Goal: Contribute content

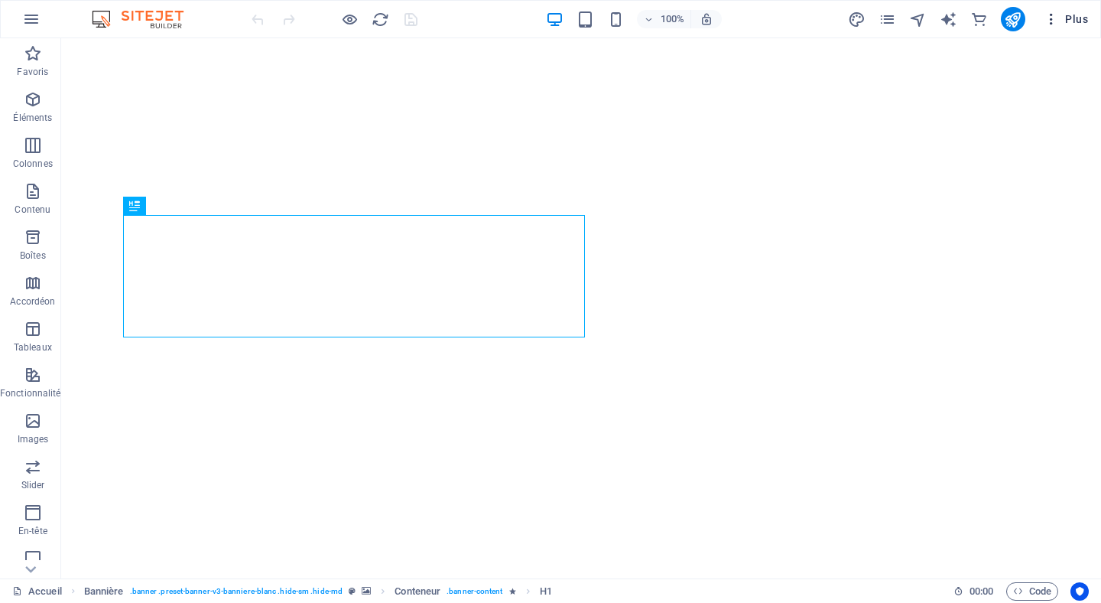
click at [1055, 24] on icon "button" at bounding box center [1051, 18] width 15 height 15
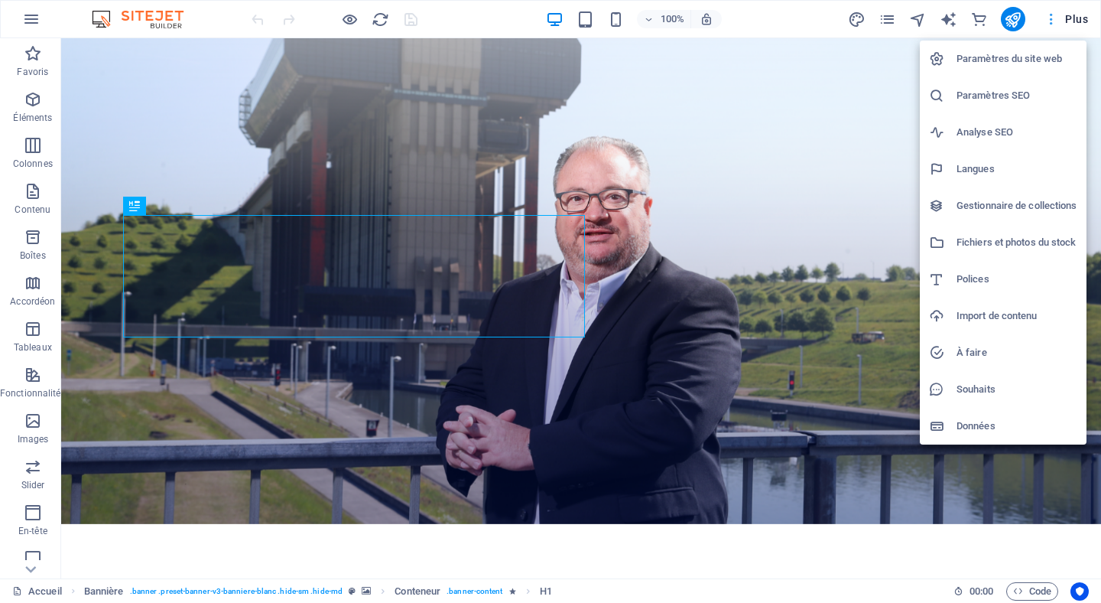
click at [1055, 24] on div at bounding box center [550, 301] width 1101 height 603
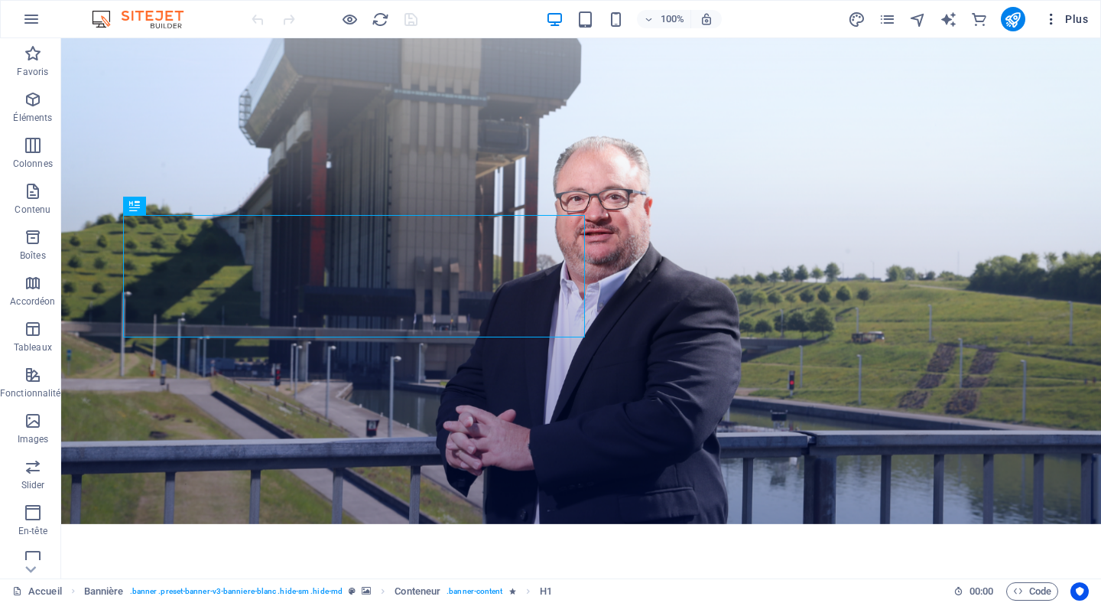
click at [1070, 14] on span "Plus" at bounding box center [1066, 18] width 44 height 15
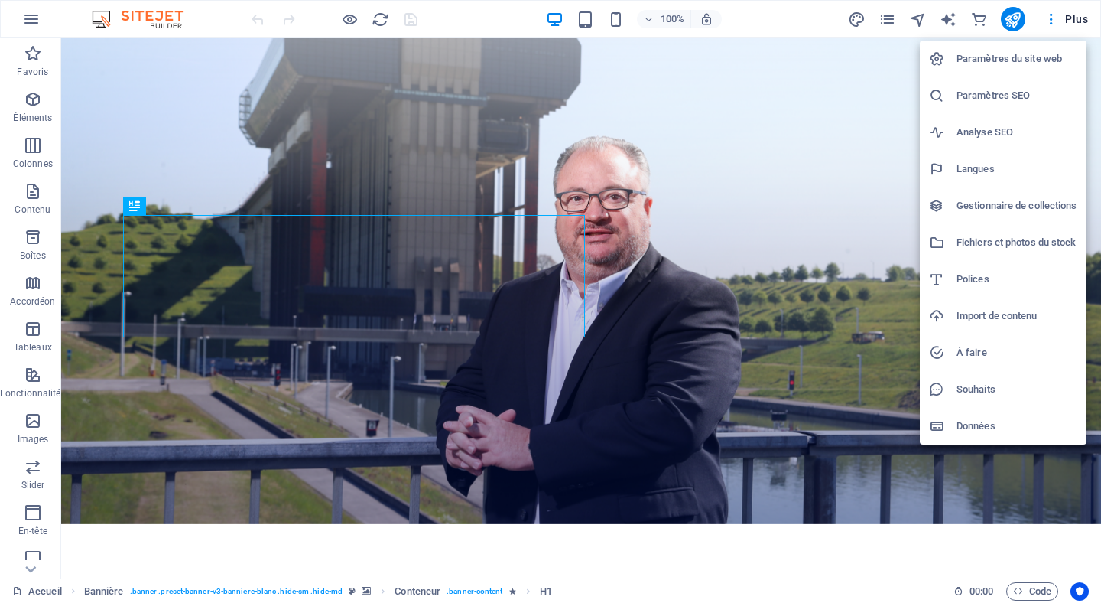
click at [978, 206] on h6 "Gestionnaire de collections" at bounding box center [1017, 206] width 121 height 18
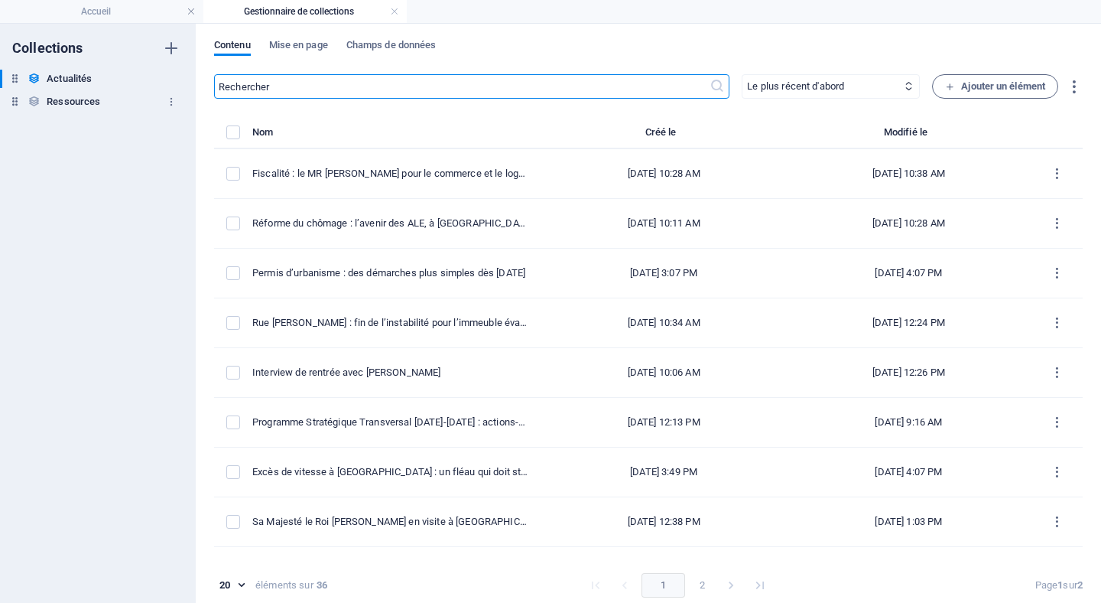
click at [72, 102] on h6 "Ressources" at bounding box center [74, 102] width 54 height 18
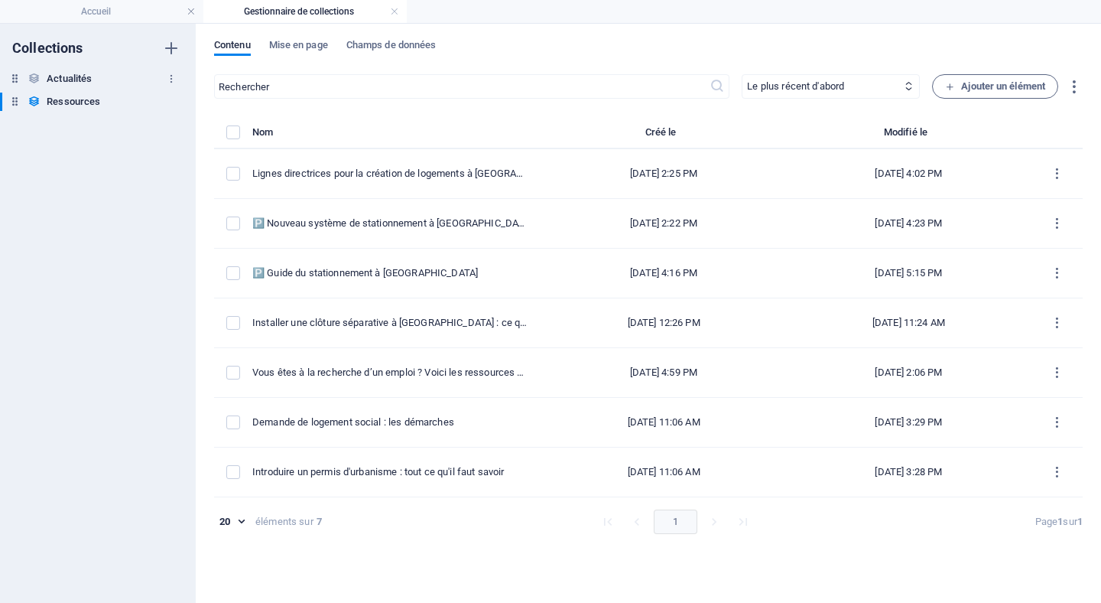
click at [75, 76] on h6 "Actualités" at bounding box center [69, 79] width 45 height 18
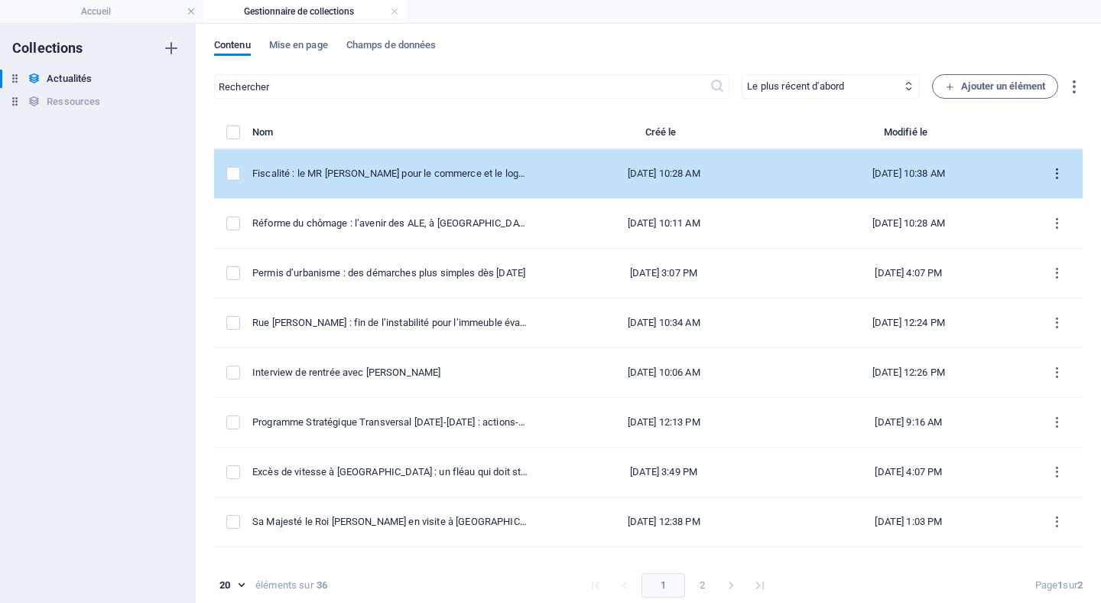
click at [1051, 180] on button "items list" at bounding box center [1057, 173] width 27 height 24
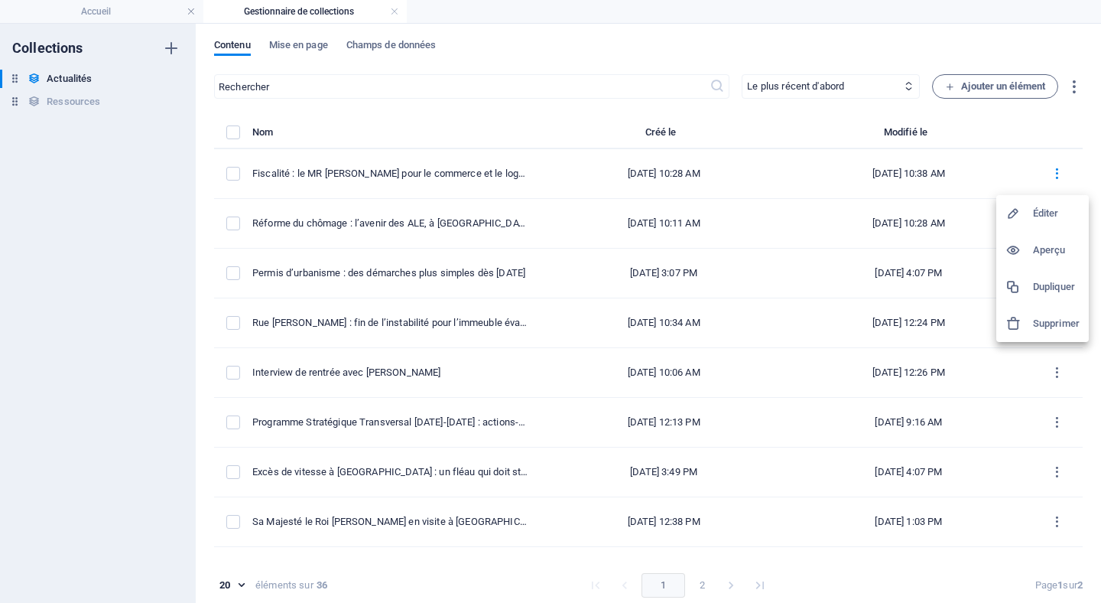
click at [973, 131] on div at bounding box center [550, 301] width 1101 height 603
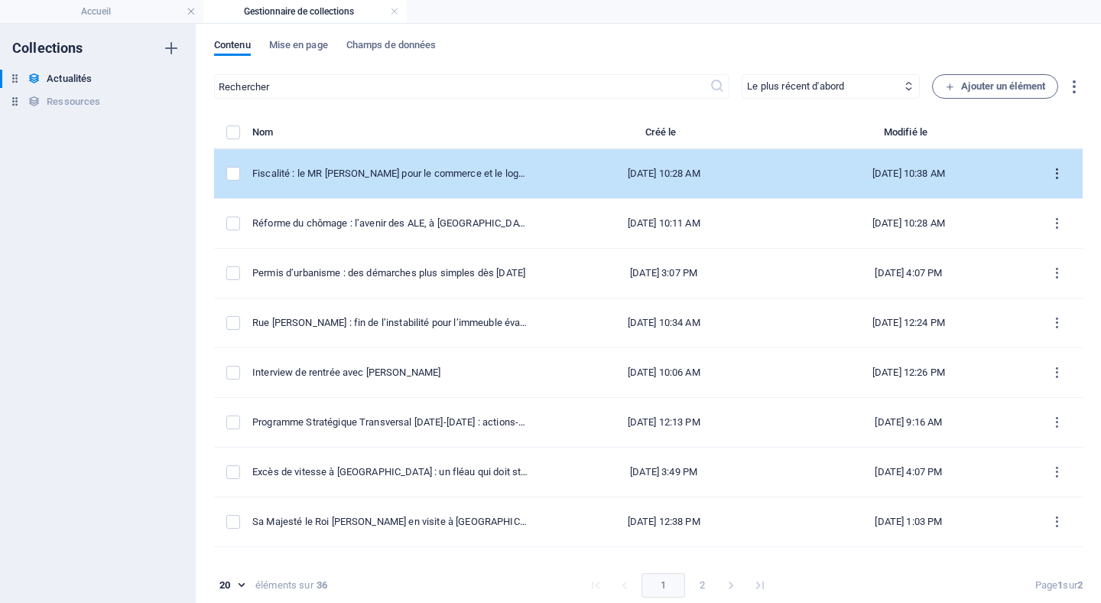
click at [1055, 177] on icon "items list" at bounding box center [1057, 174] width 15 height 15
click at [1055, 177] on div at bounding box center [550, 301] width 1101 height 603
click at [354, 180] on div "Fiscalité : le MR [PERSON_NAME] pour le commerce et le logement !" at bounding box center [390, 174] width 277 height 14
select select "Finances"
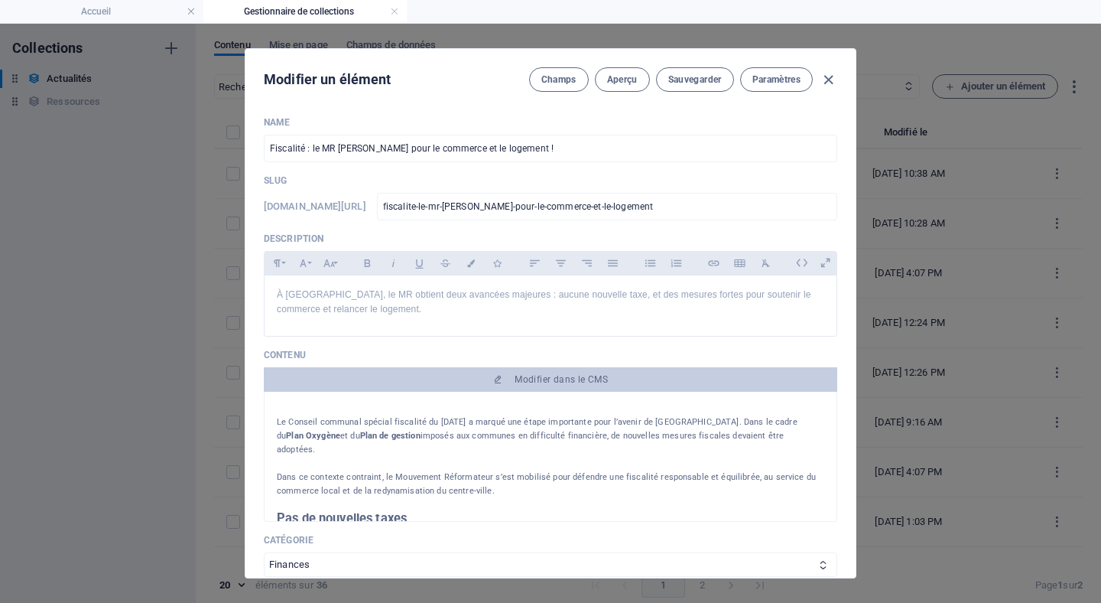
click at [836, 76] on div "Modifier un élément Champs Aperçu Sauvegarder Paramètres" at bounding box center [551, 76] width 610 height 55
click at [827, 80] on icon "button" at bounding box center [829, 80] width 18 height 18
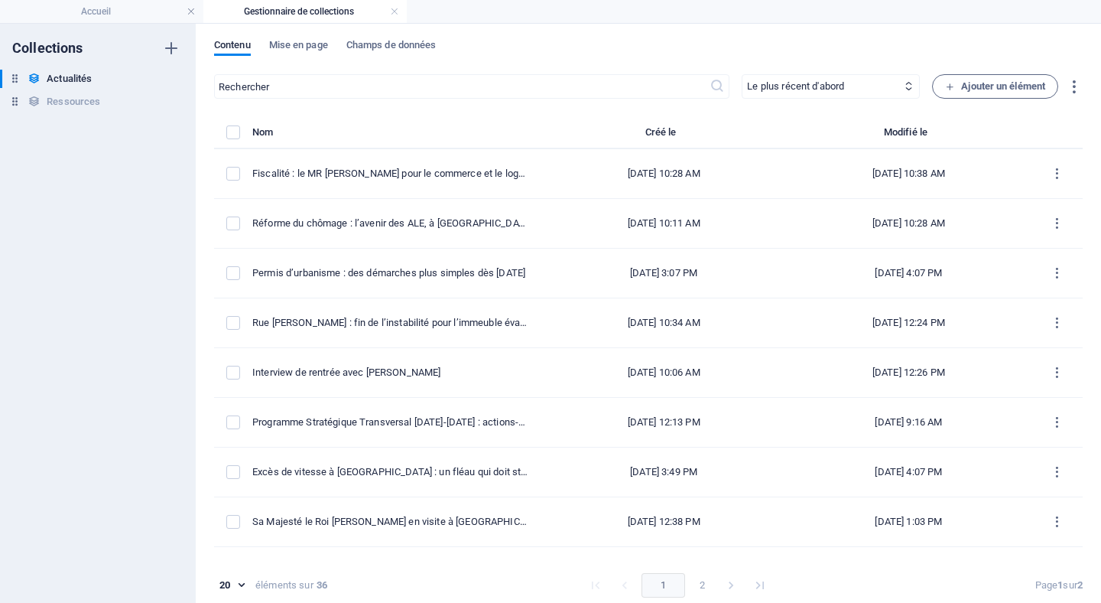
type input "[DATE]"
type input "fiscalite-le-mr-[PERSON_NAME]-pour-le-commerce-et-le-logement"
click at [398, 10] on link at bounding box center [394, 12] width 9 height 15
